Goal: Task Accomplishment & Management: Complete application form

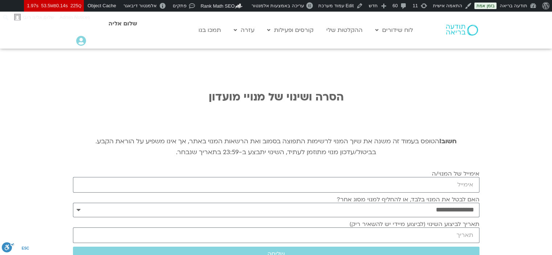
click at [464, 77] on div "**********" at bounding box center [276, 176] width 414 height 255
click at [134, 57] on div "**********" at bounding box center [276, 176] width 414 height 255
click at [464, 188] on input "אימייל של המנוי/ה" at bounding box center [276, 185] width 407 height 16
paste input "https://todaabria.mindfulspace.co.il/system_pages/end-subscription/"
type input "https://todaabria.mindfulspace.co.il/system_pages/end-subscription/"
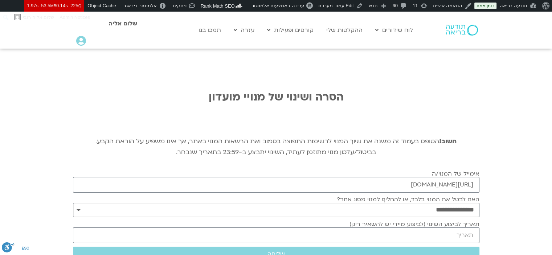
click at [462, 209] on select "**********" at bounding box center [276, 210] width 407 height 15
click at [73, 203] on select "**********" at bounding box center [276, 210] width 407 height 15
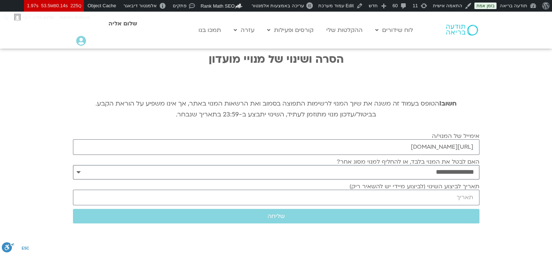
scroll to position [73, 0]
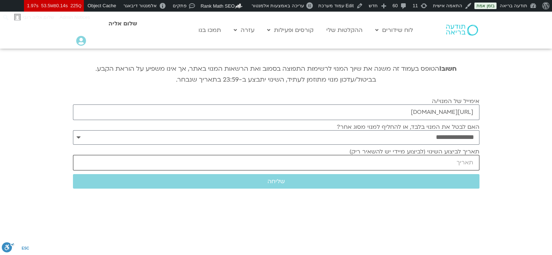
click at [456, 157] on input "תאריך לביצוע השינוי (לביצוע מיידי יש להשאיר ריק)" at bounding box center [276, 163] width 407 height 16
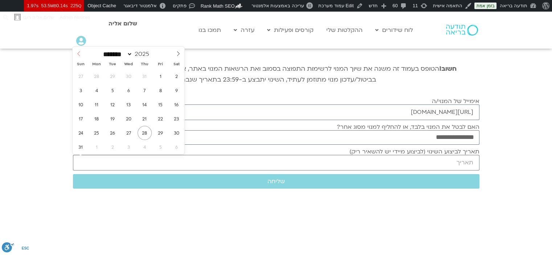
click at [84, 56] on span at bounding box center [79, 53] width 12 height 12
click at [133, 54] on select "******* ******** ***** ***** *** **** **** ****** ********* ******* ******** **…" at bounding box center [117, 54] width 32 height 8
select select "*"
click at [101, 50] on select "******* ******** ***** ***** *** **** **** ****** ********* ******* ******** **…" at bounding box center [117, 54] width 32 height 8
click at [172, 104] on span "20" at bounding box center [177, 105] width 14 height 14
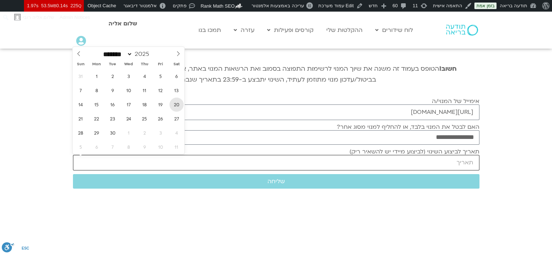
type input "2025-09-20"
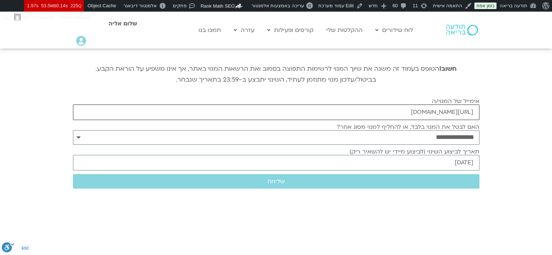
drag, startPoint x: 279, startPoint y: 112, endPoint x: 479, endPoint y: 112, distance: 200.9
click at [479, 112] on div "אימייל של המנוי/ה https://todaabria.mindfulspace.co.il/system_pages/end-subscri…" at bounding box center [276, 109] width 410 height 22
drag, startPoint x: 476, startPoint y: 112, endPoint x: 225, endPoint y: 118, distance: 250.7
click at [225, 118] on input "https://todaabria.mindfulspace.co.il/system_pages/end-subscription/" at bounding box center [276, 113] width 407 height 16
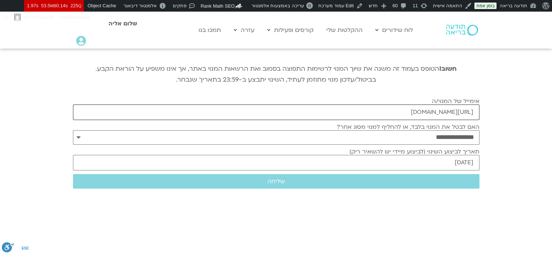
paste input "yaffabb@gmail.com"
type input "yaffabb@gmail.com"
click at [429, 183] on span "שליחה" at bounding box center [276, 181] width 389 height 7
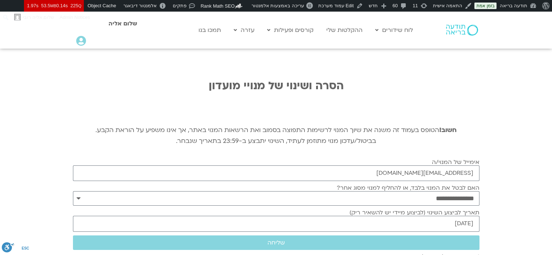
scroll to position [0, 0]
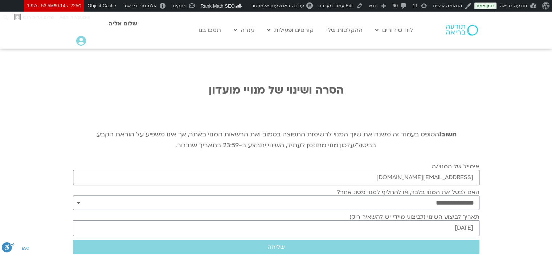
click at [477, 179] on input "yaffabb@gmail.com" at bounding box center [276, 178] width 407 height 16
paste input "yanagordon433@gmail.com"
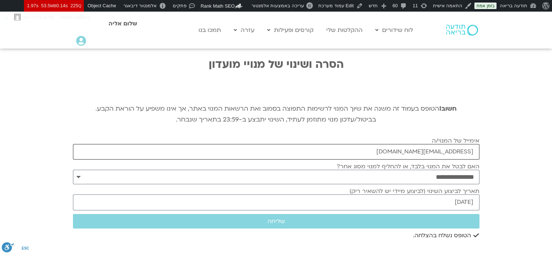
scroll to position [36, 0]
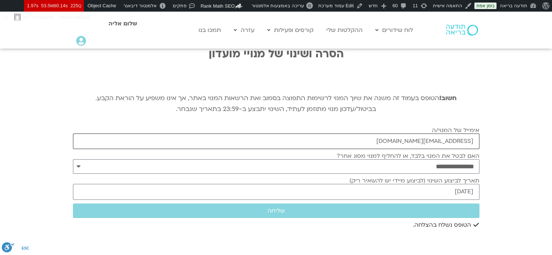
type input "yanagordon433@gmail.com"
click at [464, 184] on label "תאריך לביצוע השינוי (לביצוע מיידי יש להשאיר ריק)" at bounding box center [415, 181] width 130 height 7
click at [464, 184] on input "2025-09-20" at bounding box center [276, 192] width 407 height 16
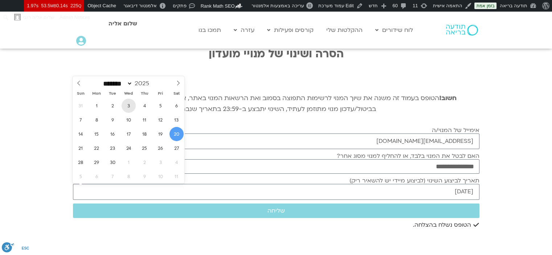
click at [128, 108] on span "3" at bounding box center [129, 106] width 14 height 14
type input "2025-09-03"
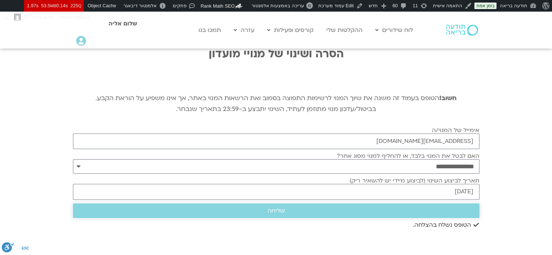
click at [301, 205] on button "שליחה" at bounding box center [276, 211] width 407 height 15
click at [437, 142] on input "yanagordon433@gmail.com" at bounding box center [276, 142] width 407 height 16
paste input "netao@shamirlens.com"
type input "netao@shamirlens.com"
click at [475, 170] on select "**********" at bounding box center [276, 166] width 407 height 15
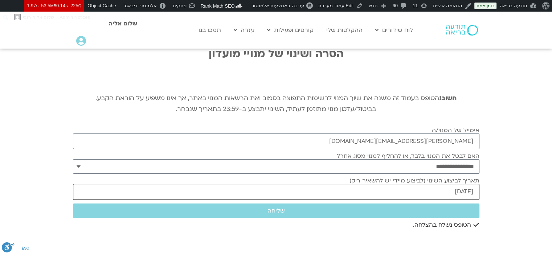
click at [477, 191] on input "2025-09-03" at bounding box center [276, 192] width 407 height 16
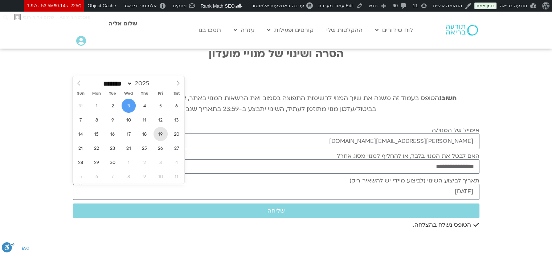
click at [158, 134] on span "19" at bounding box center [161, 134] width 14 height 14
type input "2025-09-19"
click at [529, 198] on section "**********" at bounding box center [276, 139] width 552 height 255
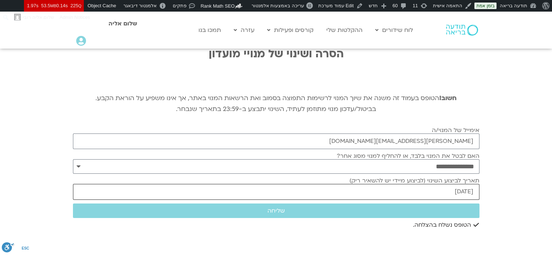
click at [449, 193] on input "2025-09-19" at bounding box center [276, 192] width 407 height 16
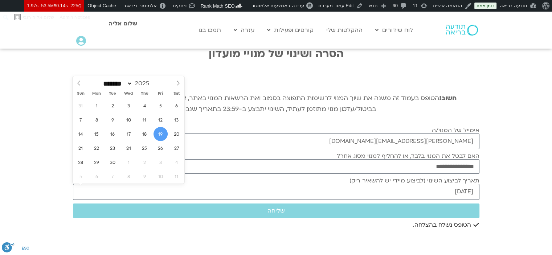
click at [163, 132] on span "19" at bounding box center [161, 134] width 14 height 14
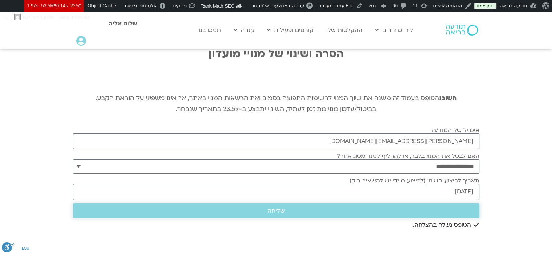
click at [427, 217] on button "שליחה" at bounding box center [276, 211] width 407 height 15
click at [462, 139] on input "netao@shamirlens.com" at bounding box center [276, 142] width 407 height 16
paste input "meravmalki@gmail.com"
type input "meravmalki@gmail.com"
click at [457, 171] on select "**********" at bounding box center [276, 166] width 407 height 15
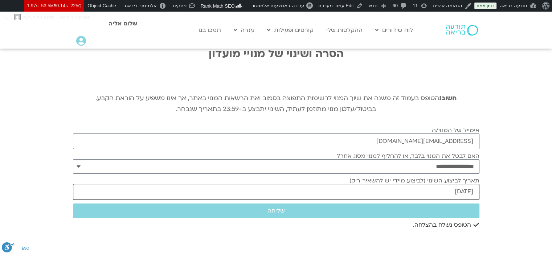
click at [461, 190] on input "2025-09-19" at bounding box center [276, 192] width 407 height 16
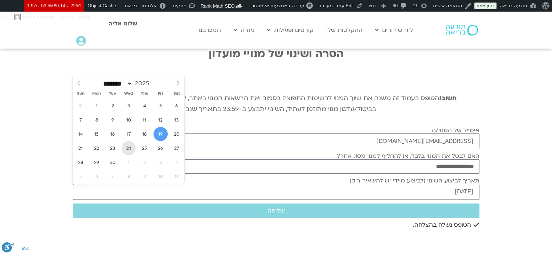
click at [128, 150] on span "24" at bounding box center [129, 148] width 14 height 14
type input "2025-09-24"
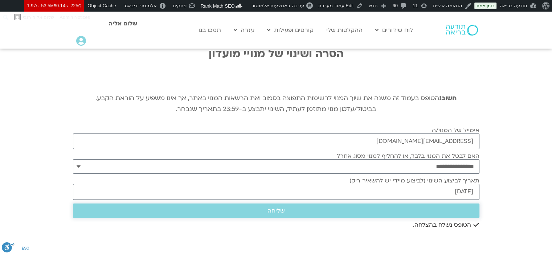
click at [360, 205] on button "שליחה" at bounding box center [276, 211] width 407 height 15
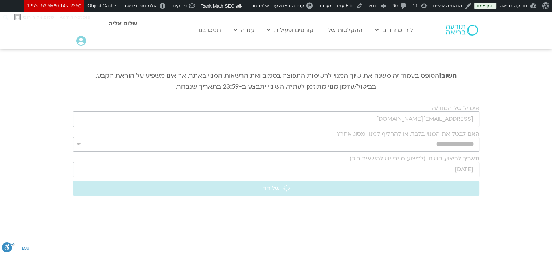
scroll to position [73, 0]
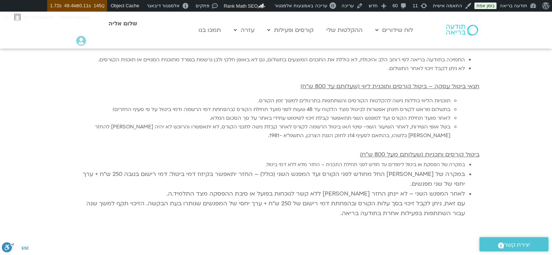
scroll to position [200, 0]
